Goal: Task Accomplishment & Management: Manage account settings

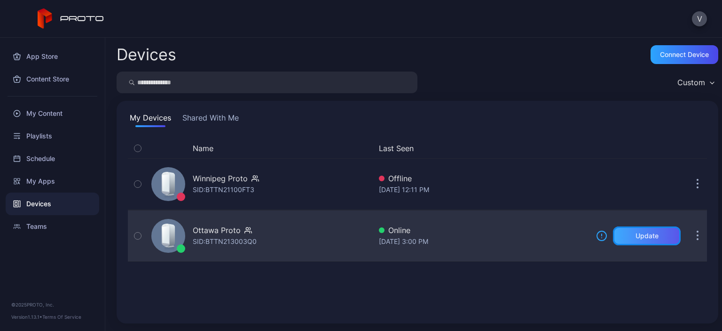
click at [634, 229] on div "Update" at bounding box center [647, 235] width 68 height 19
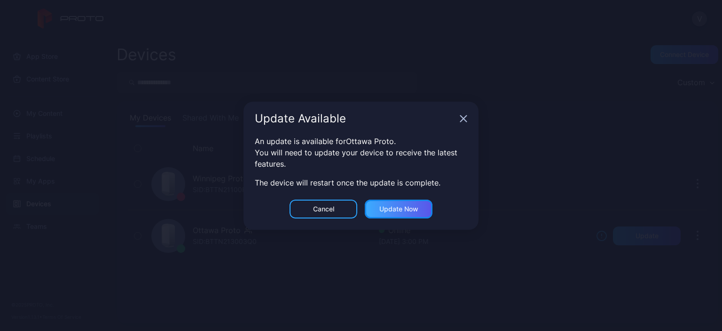
click at [423, 208] on div "Update now" at bounding box center [399, 208] width 68 height 19
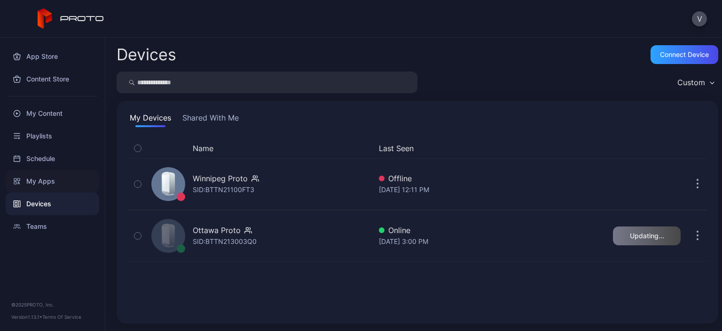
click at [48, 182] on div "My Apps" at bounding box center [53, 181] width 94 height 23
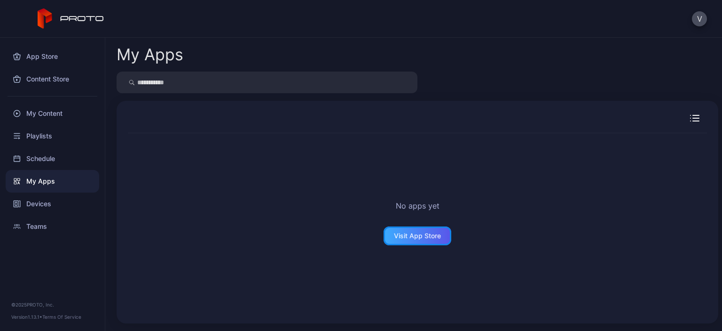
click at [397, 235] on div "Visit App Store" at bounding box center [417, 236] width 47 height 8
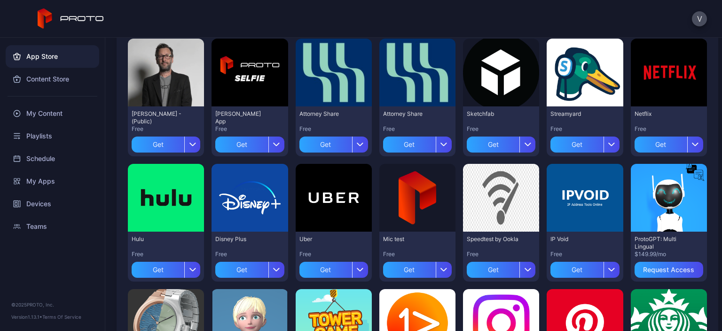
scroll to position [47, 0]
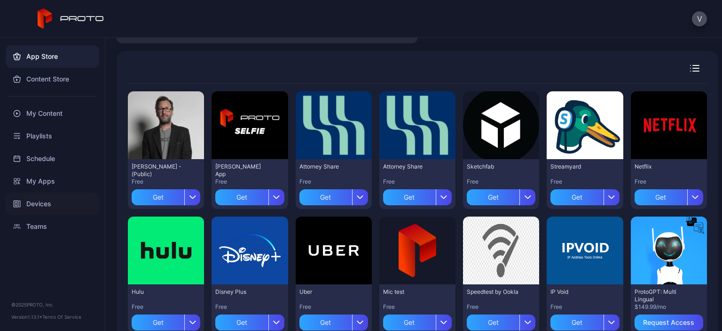
click at [34, 205] on div "Devices" at bounding box center [53, 203] width 94 height 23
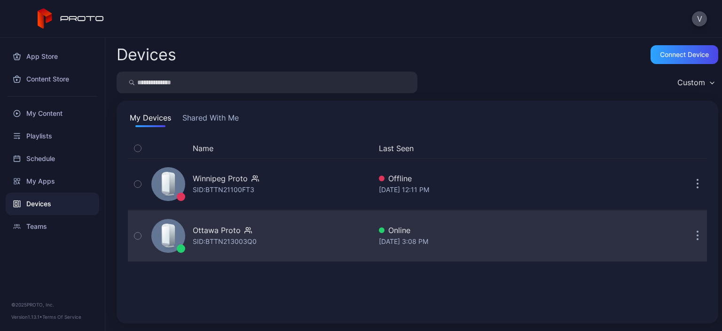
click at [689, 239] on button "button" at bounding box center [698, 235] width 19 height 19
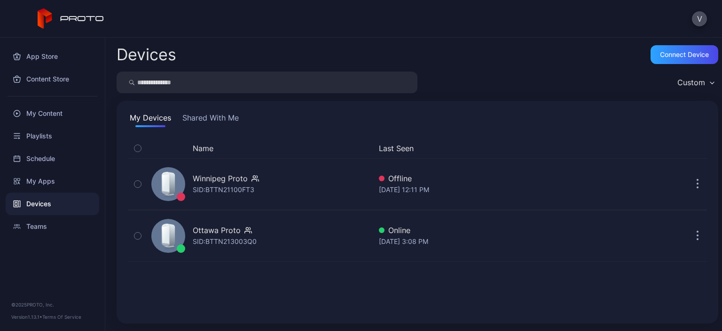
click at [410, 308] on div "Name Last Seen Winnipeg Proto SID: BTTN21100FT3 Offline [DATE] 12:11 PM Ottawa …" at bounding box center [417, 225] width 579 height 174
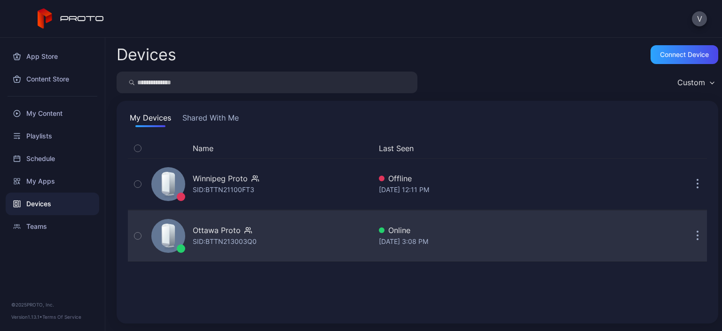
click at [303, 225] on div "Ottawa Proto SID: BTTN213003Q0" at bounding box center [260, 235] width 224 height 47
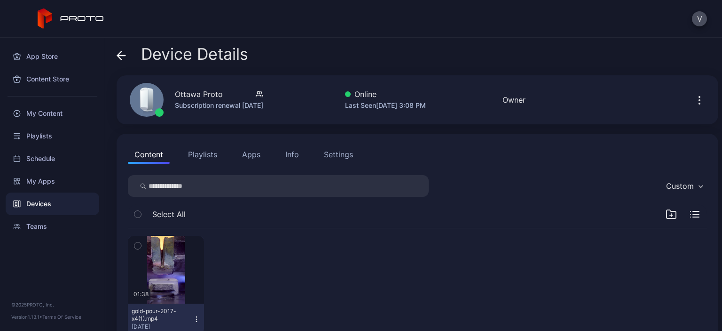
click at [208, 158] on button "Playlists" at bounding box center [203, 154] width 42 height 19
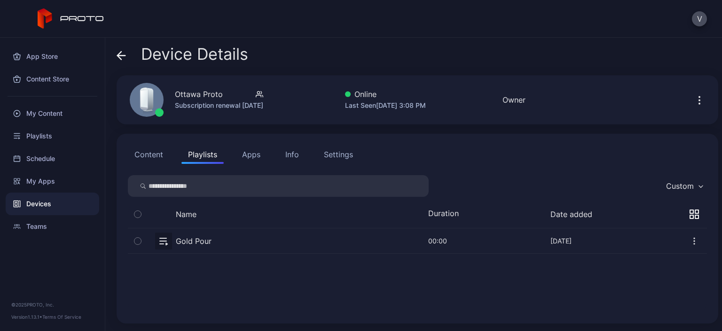
click at [247, 156] on button "Apps" at bounding box center [252, 154] width 32 height 19
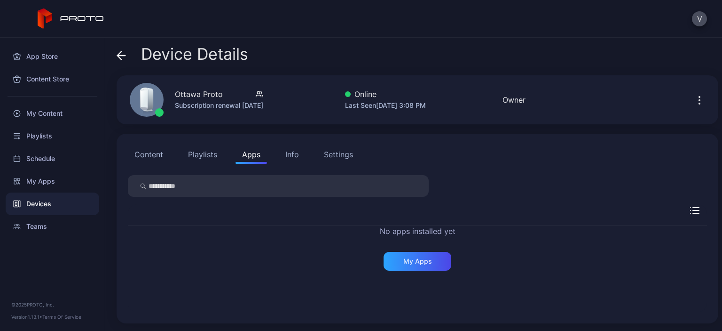
click at [297, 156] on div "Info" at bounding box center [292, 154] width 14 height 11
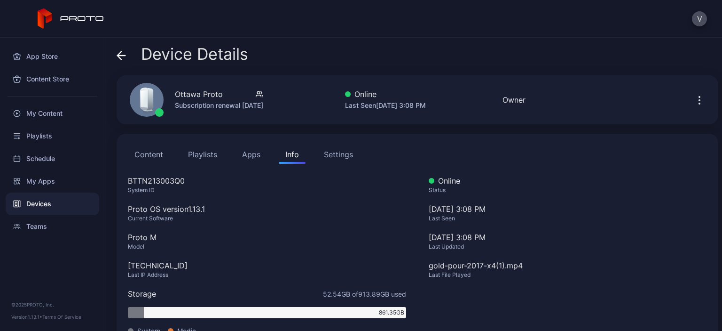
click at [345, 157] on div "Settings" at bounding box center [338, 154] width 29 height 11
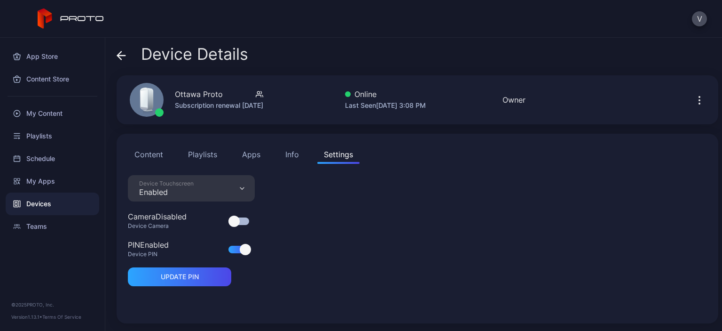
click at [119, 53] on icon at bounding box center [121, 55] width 9 height 9
